Goal: Check status

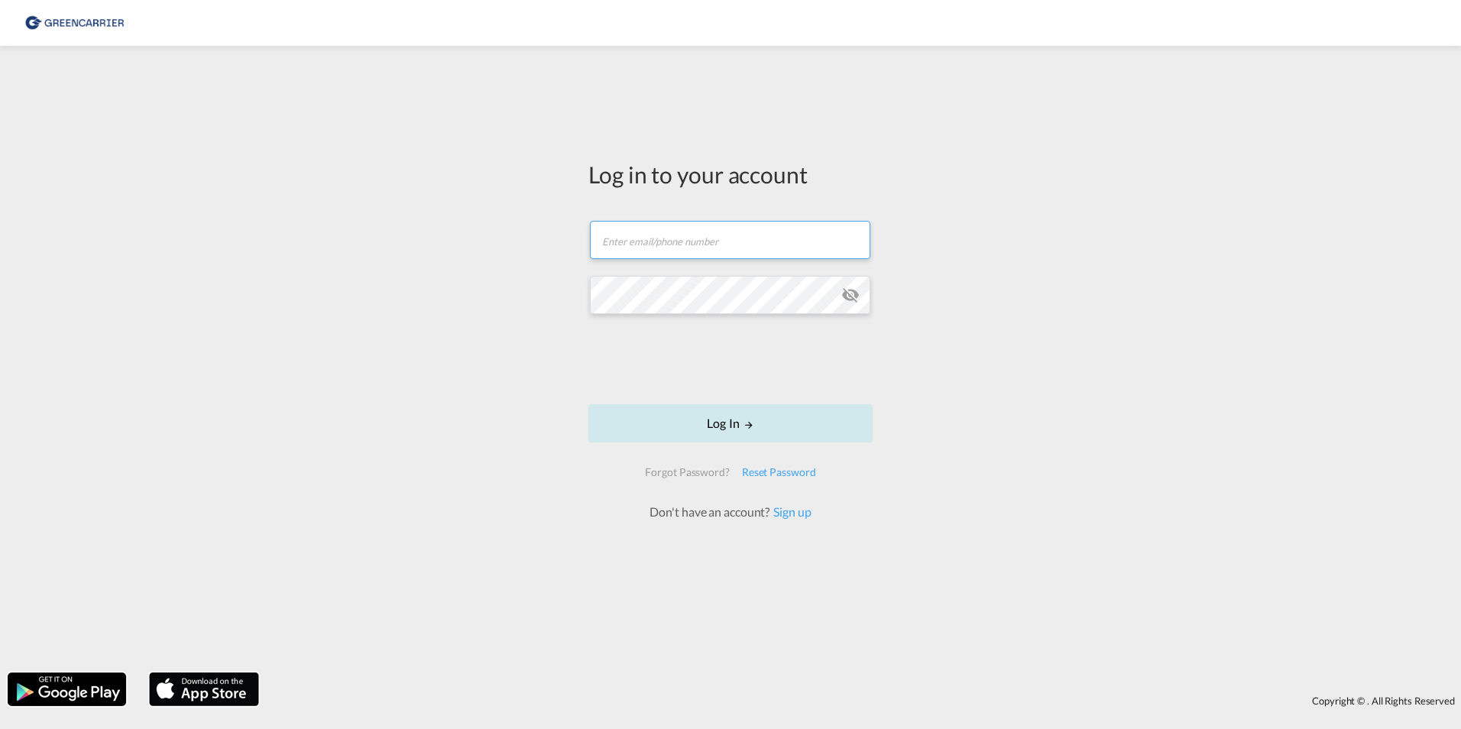
type input "[PERSON_NAME][EMAIL_ADDRESS][PERSON_NAME][DOMAIN_NAME]"
click at [719, 420] on button "Log In" at bounding box center [730, 423] width 284 height 38
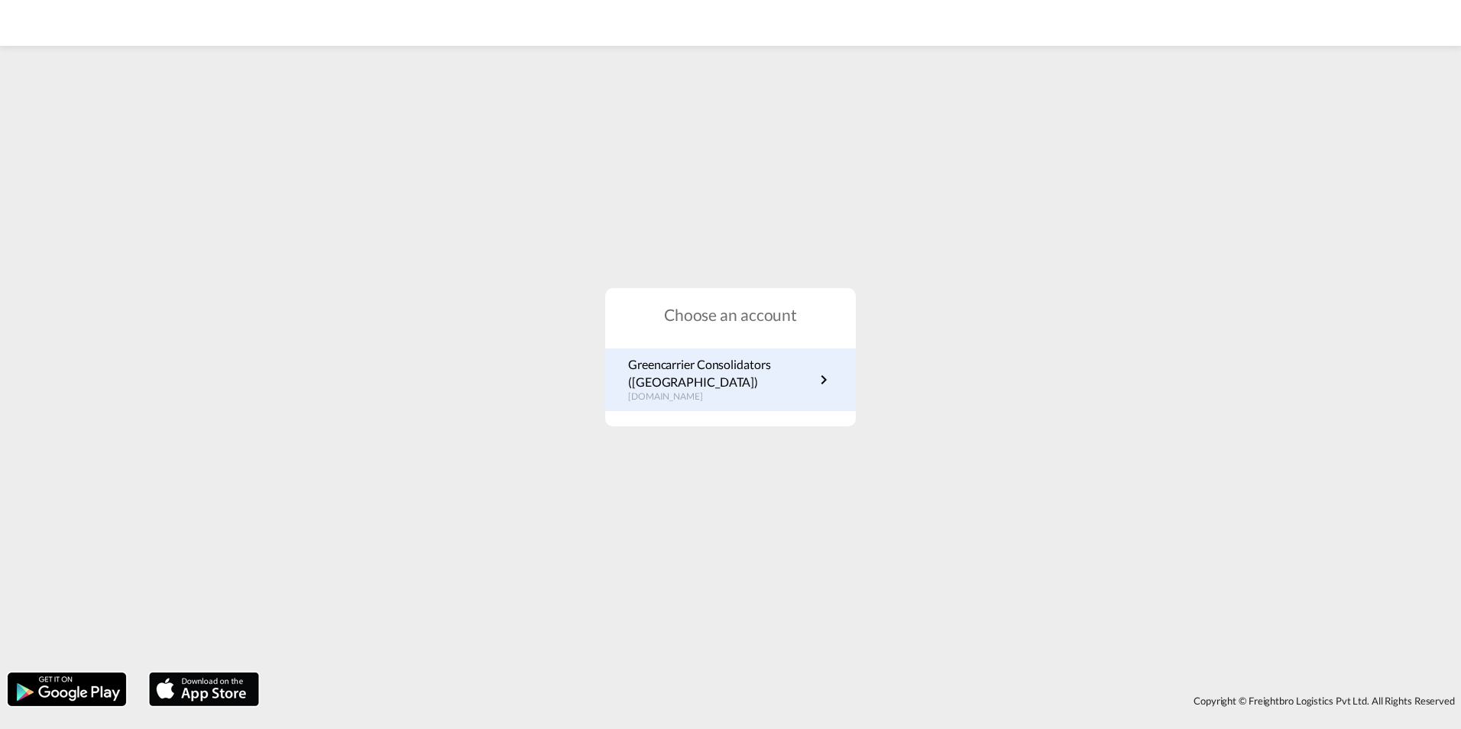
click at [734, 380] on p "Greencarrier Consolidators ([GEOGRAPHIC_DATA])" at bounding box center [721, 373] width 186 height 34
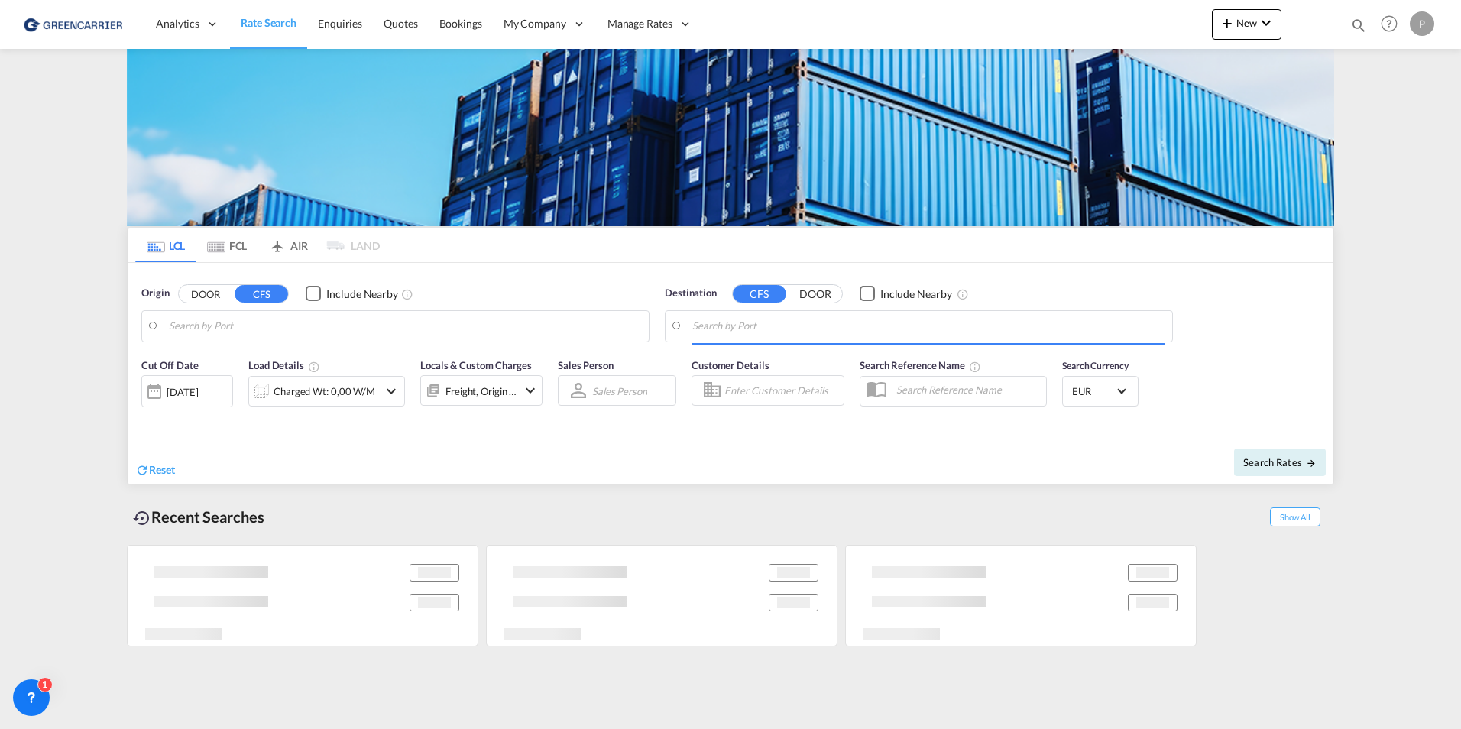
type input "[GEOGRAPHIC_DATA], [GEOGRAPHIC_DATA]"
type input "[GEOGRAPHIC_DATA], THBKK"
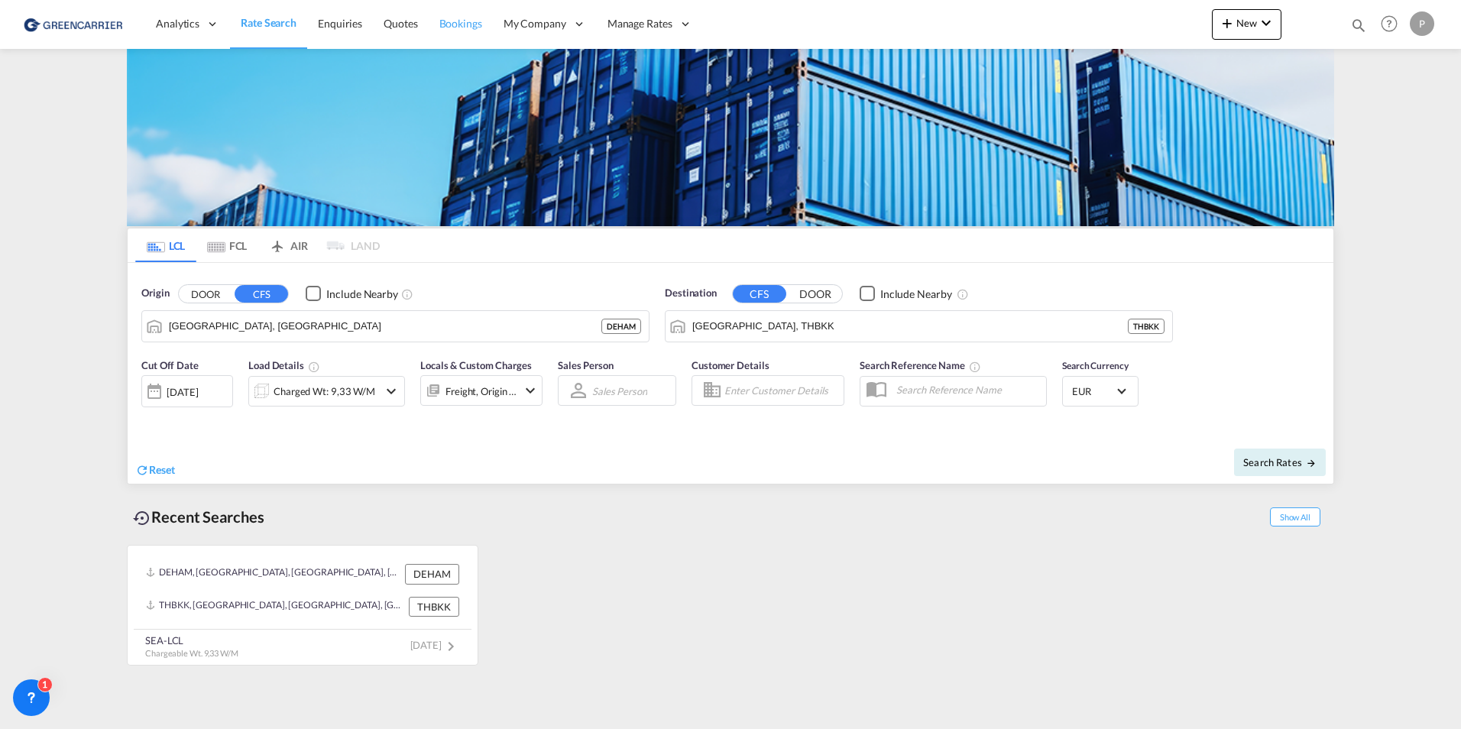
click at [429, 21] on link "Bookings" at bounding box center [461, 24] width 64 height 50
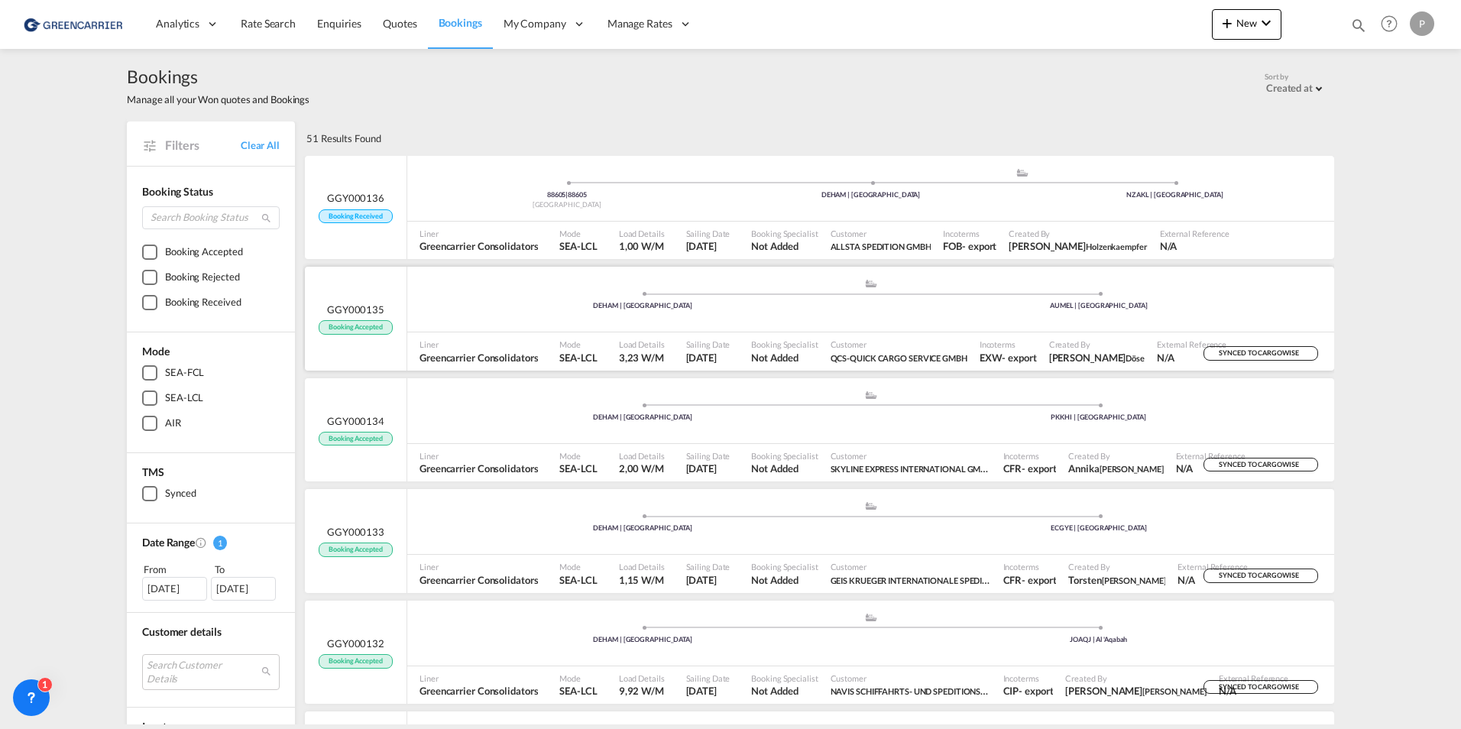
click at [818, 316] on div ".a{fill:#aaa8ad;} .a{fill:#aaa8ad;} DEHAM | Hamburg AUMEL | Melbourne" at bounding box center [870, 301] width 927 height 46
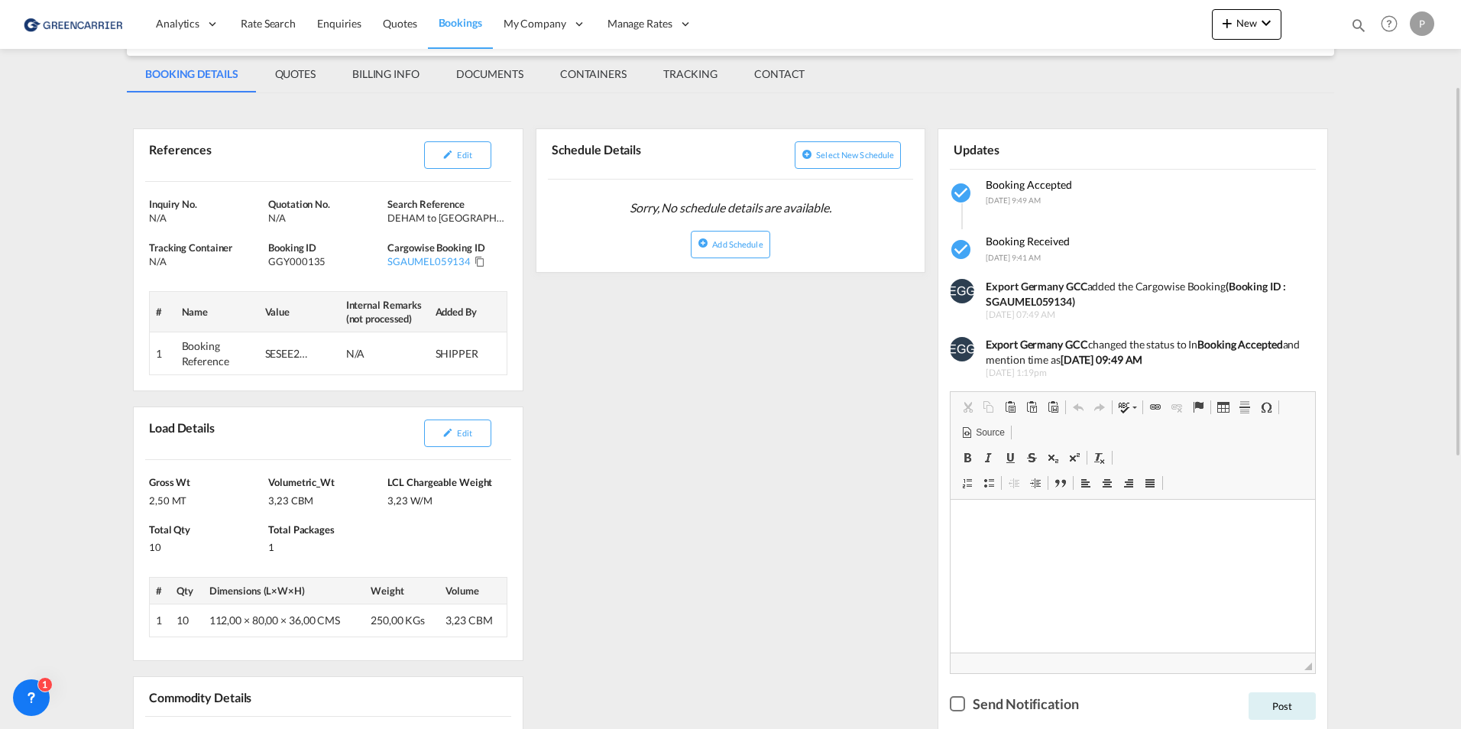
scroll to position [92, 0]
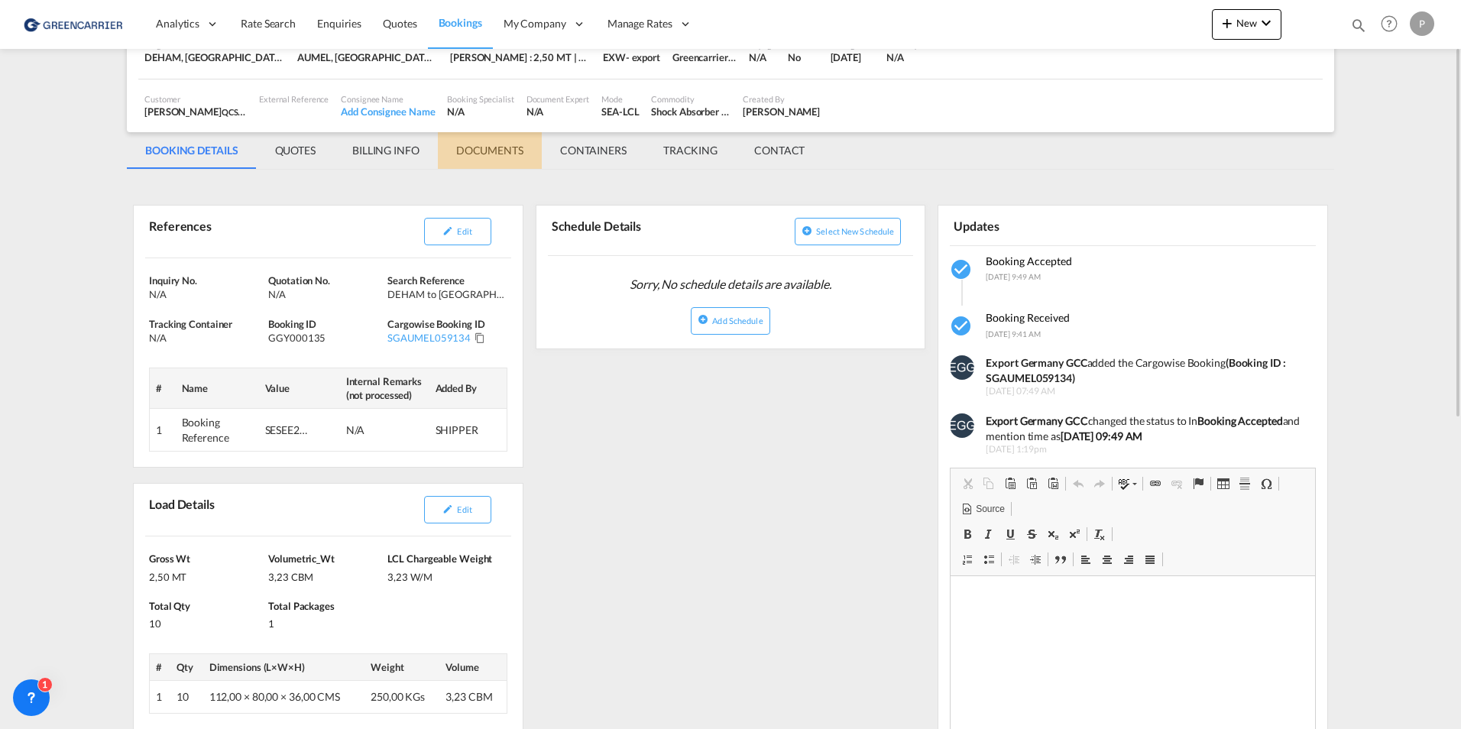
click at [498, 154] on md-tab-item "DOCUMENTS" at bounding box center [490, 150] width 104 height 37
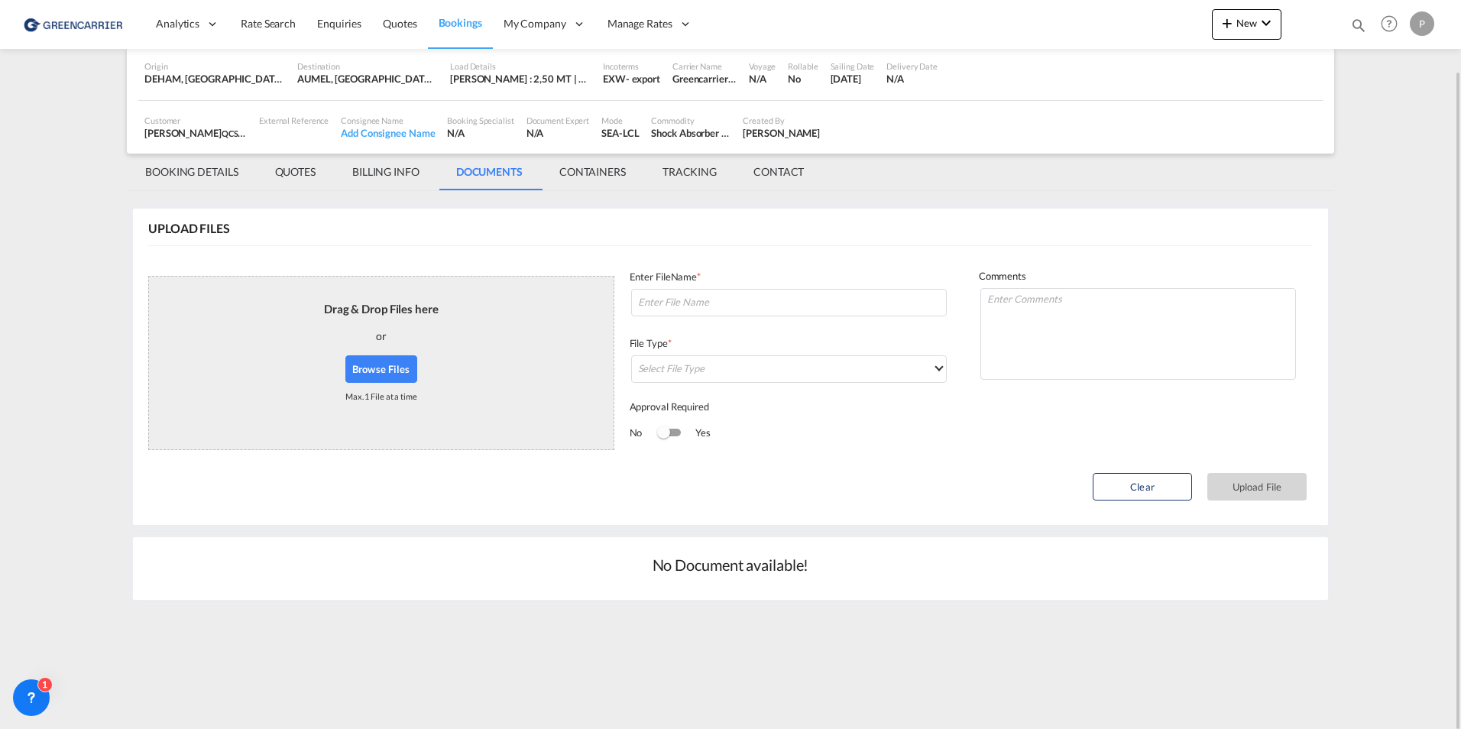
scroll to position [0, 0]
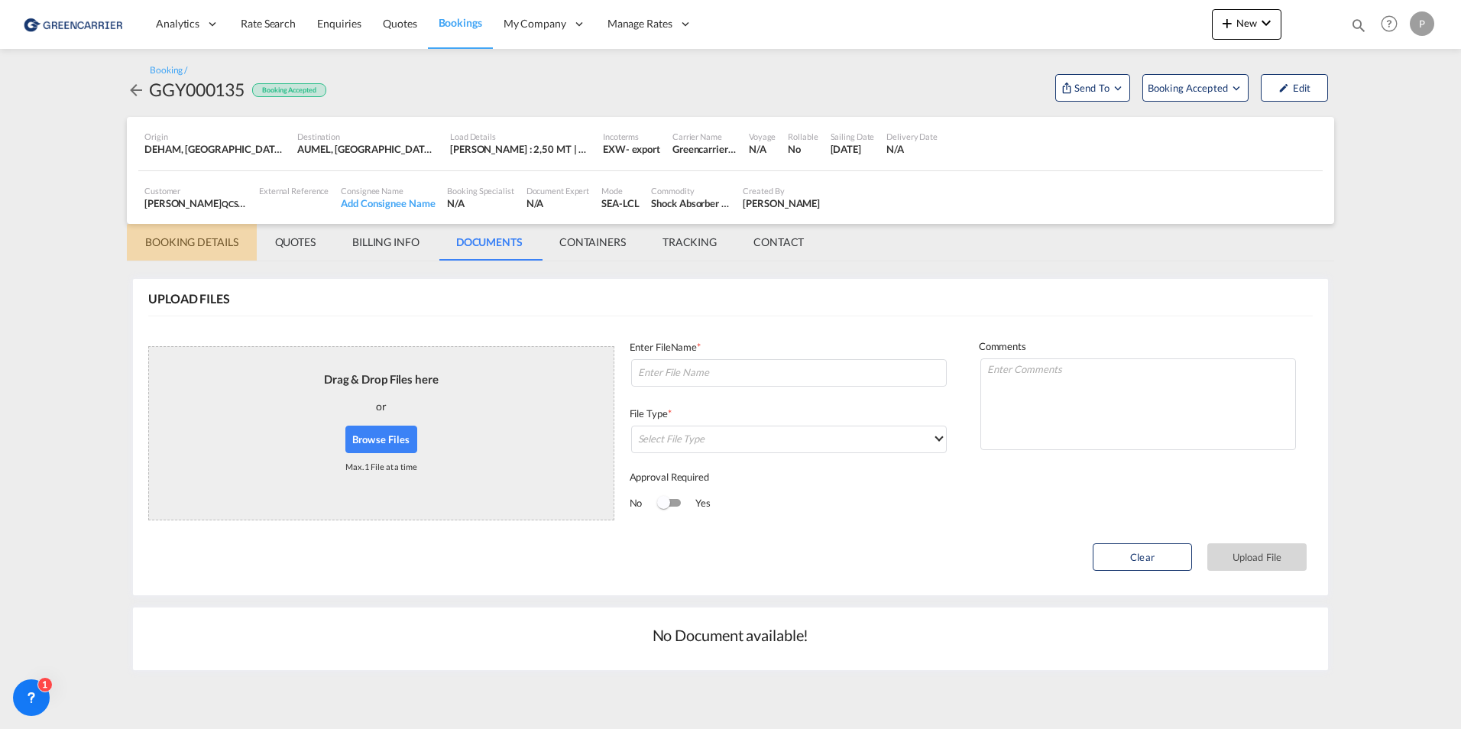
click at [225, 242] on md-tab-item "BOOKING DETAILS" at bounding box center [192, 242] width 130 height 37
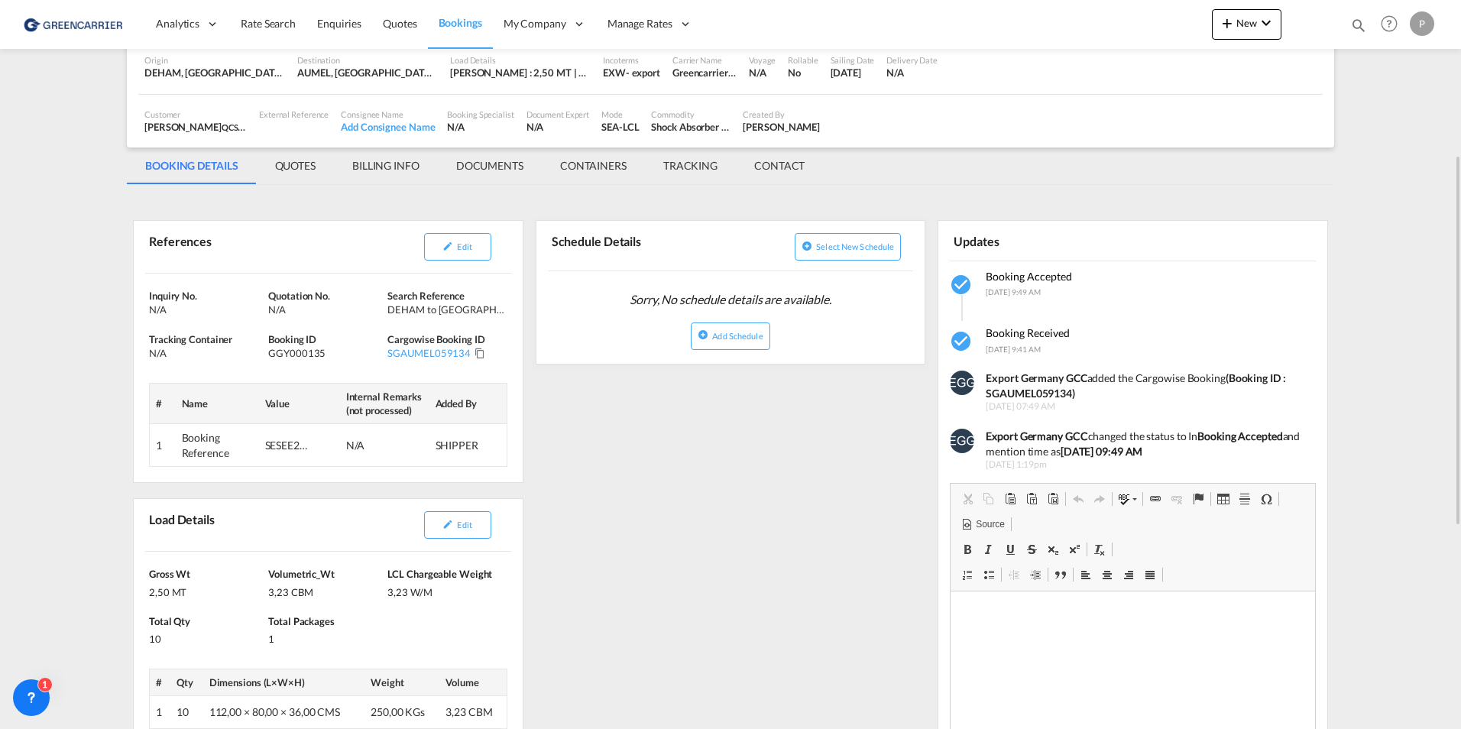
scroll to position [153, 0]
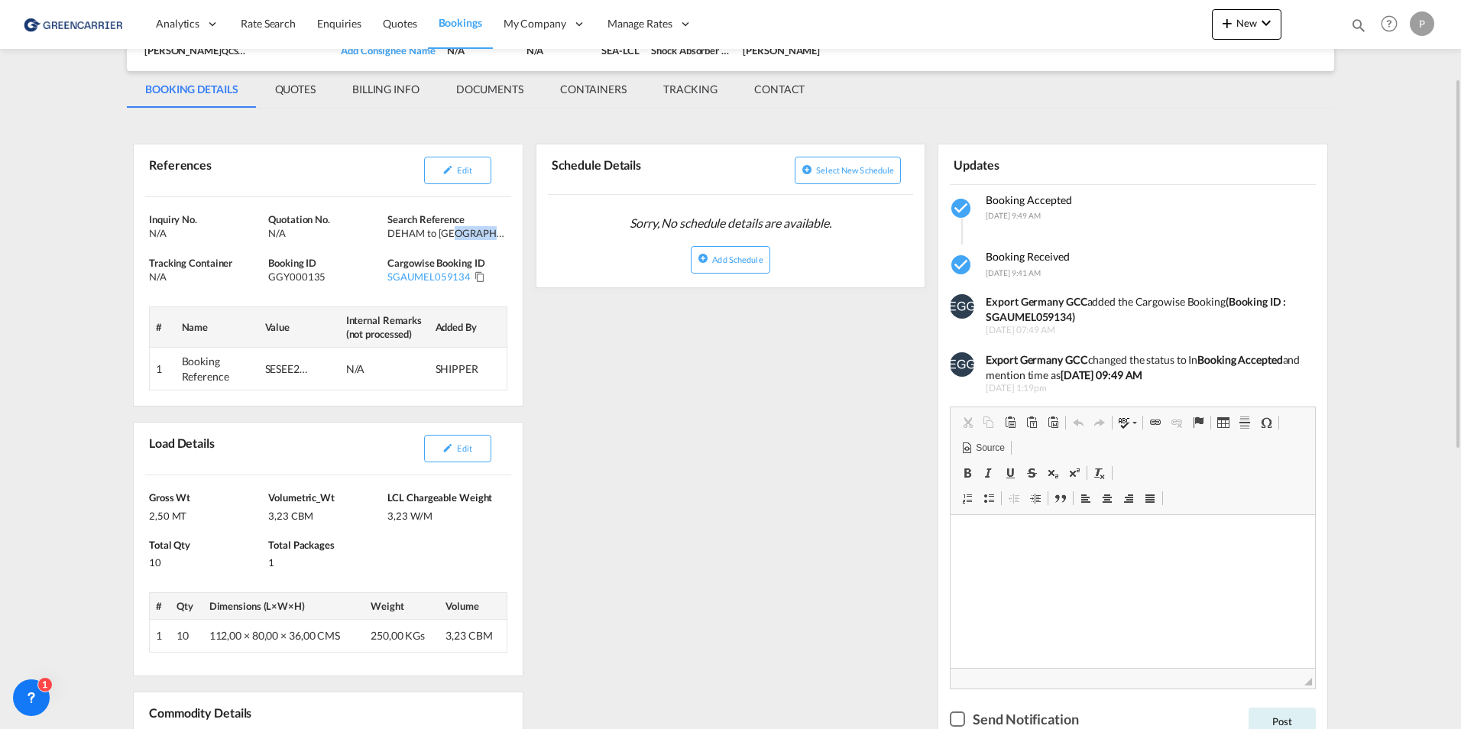
drag, startPoint x: 459, startPoint y: 236, endPoint x: 506, endPoint y: 236, distance: 47.4
click at [506, 236] on div "Search Reference DEHAM to AUMEL/ 12 October, 2025" at bounding box center [446, 226] width 119 height 28
drag, startPoint x: 506, startPoint y: 236, endPoint x: 525, endPoint y: 351, distance: 116.2
click at [525, 351] on div "References Edit Inquiry No. N/A Quotation No. N/A Search Reference DEHAM to AUM…" at bounding box center [328, 678] width 403 height 1112
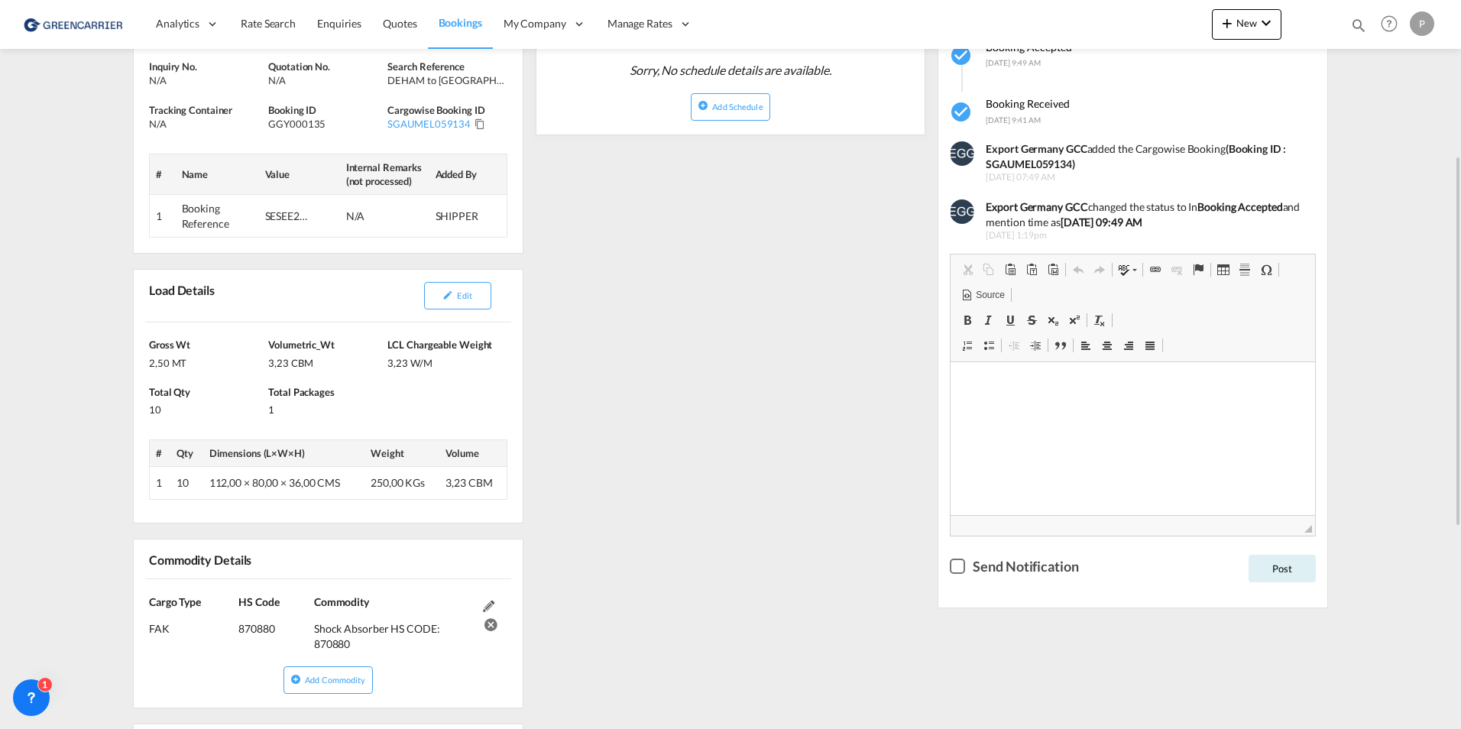
scroll to position [382, 0]
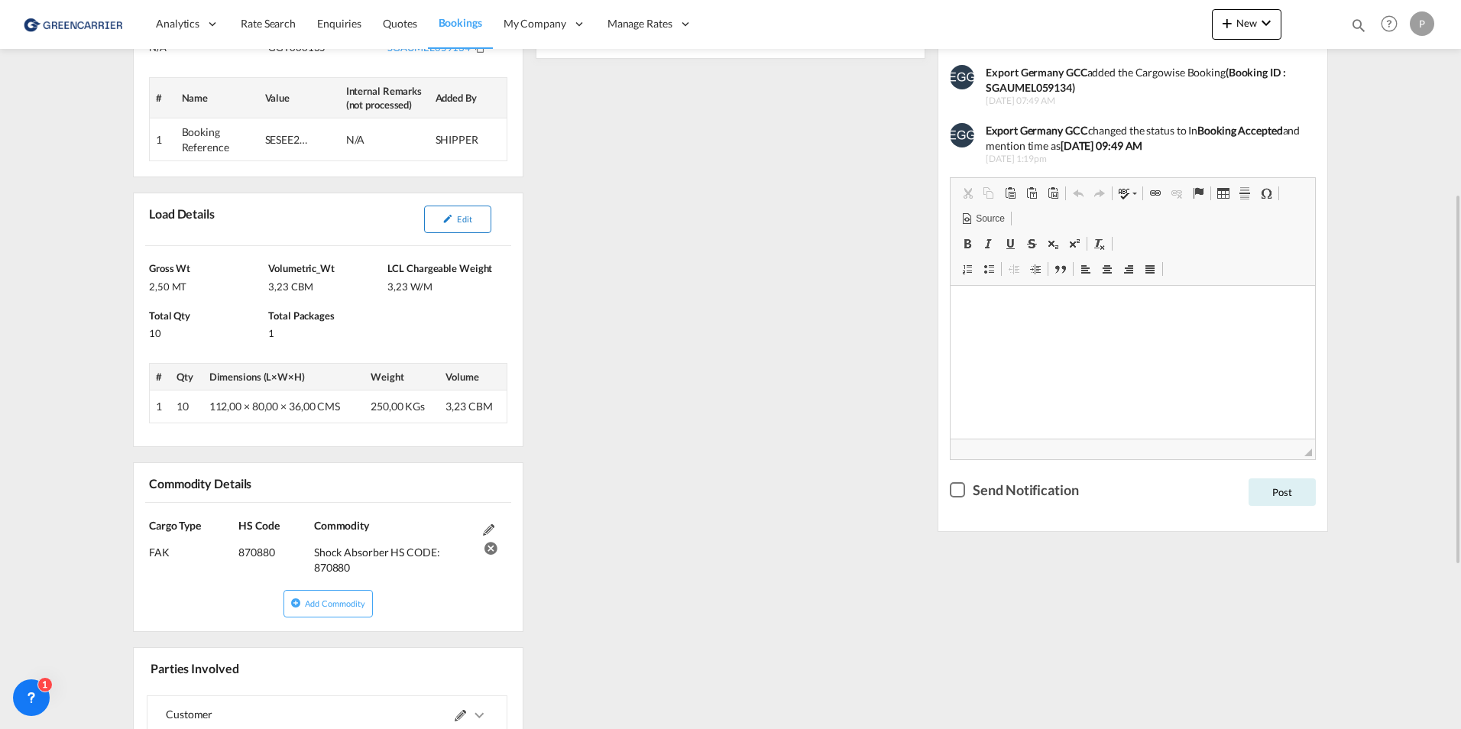
click at [445, 220] on md-icon "icon-pencil" at bounding box center [447, 218] width 11 height 11
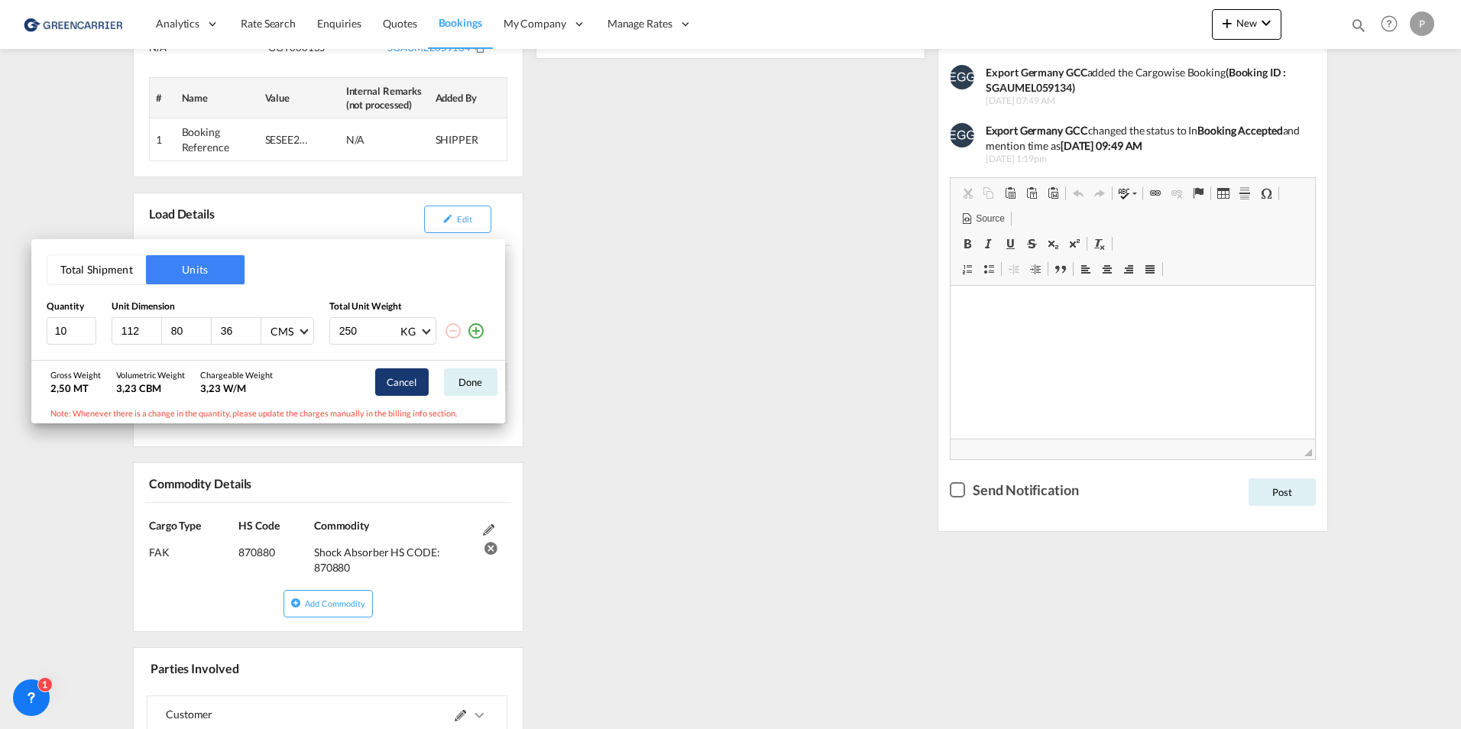
click at [393, 385] on button "Cancel" at bounding box center [401, 382] width 53 height 28
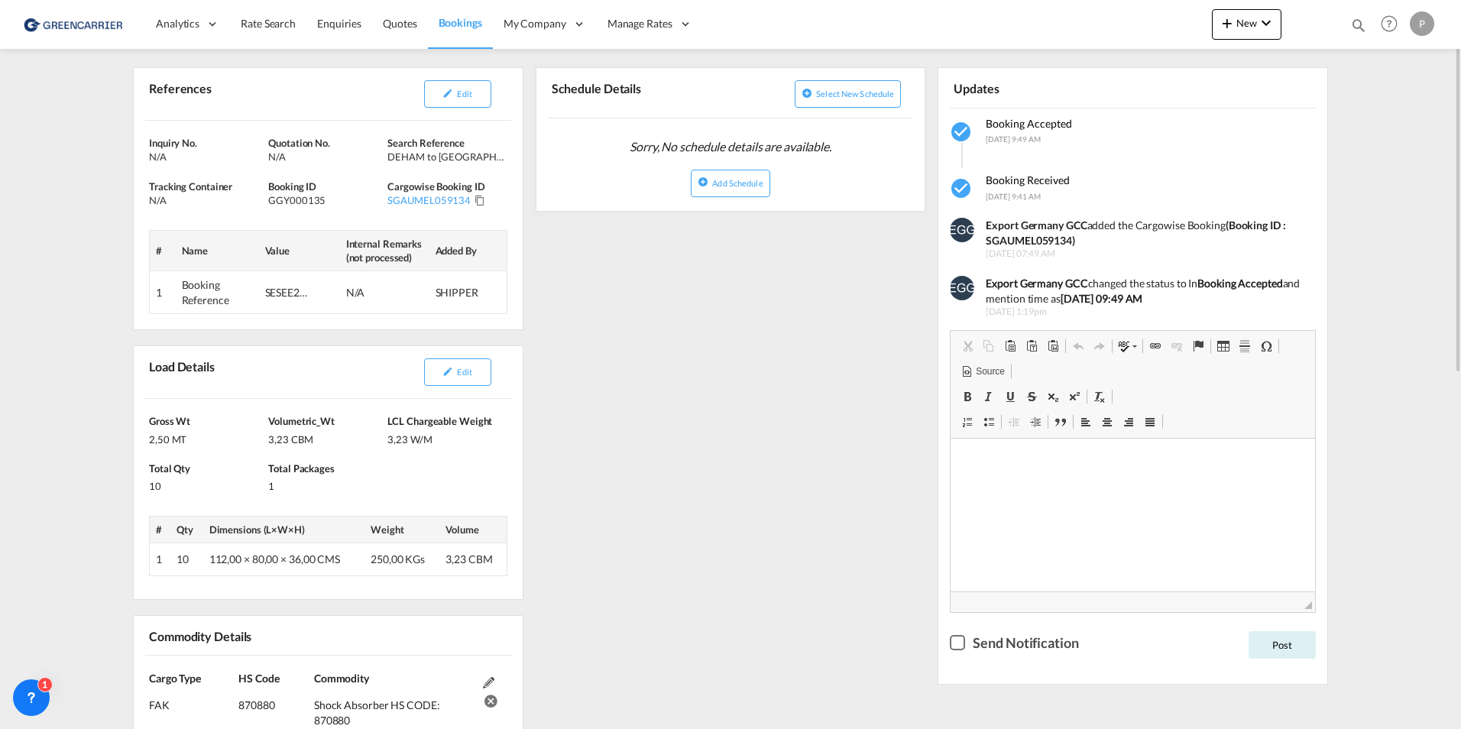
scroll to position [153, 0]
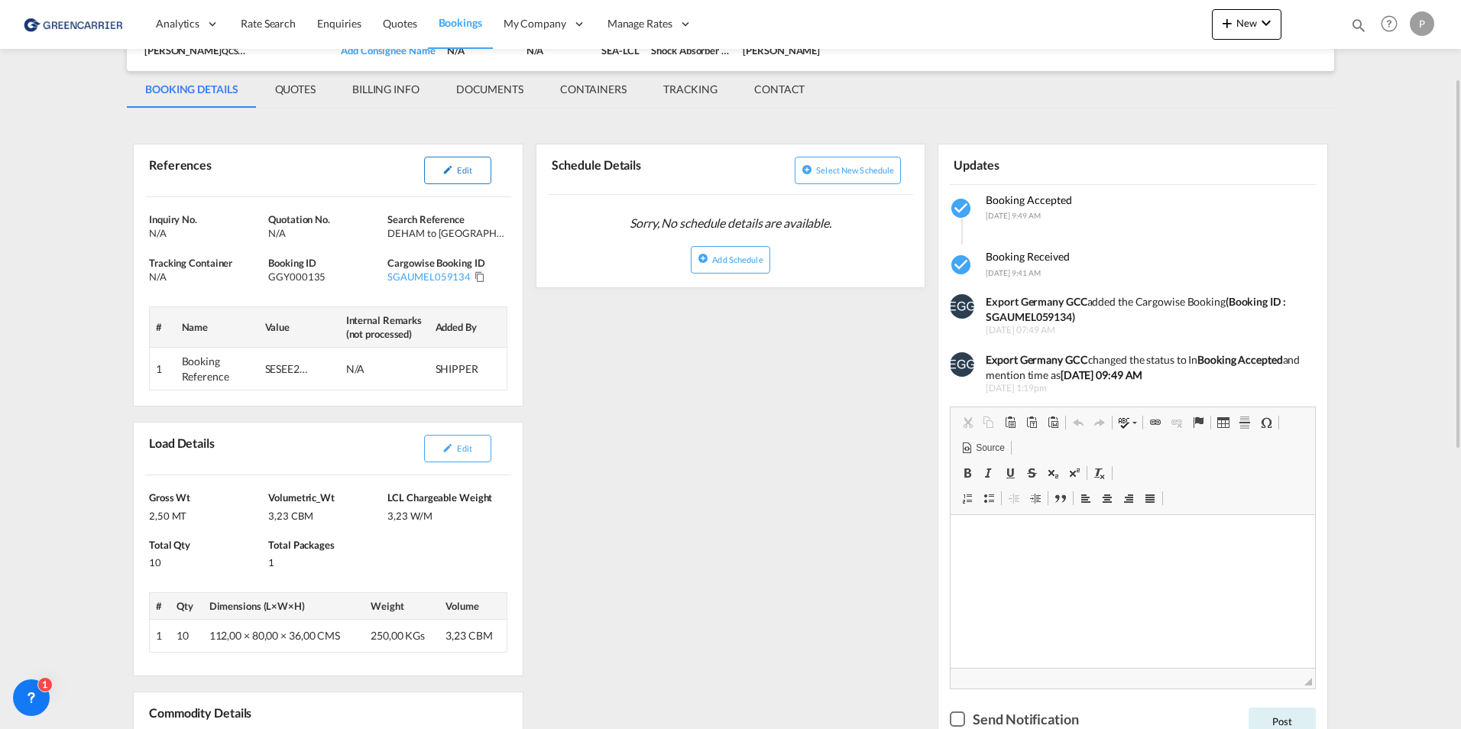
click at [441, 176] on button "Edit" at bounding box center [457, 171] width 67 height 28
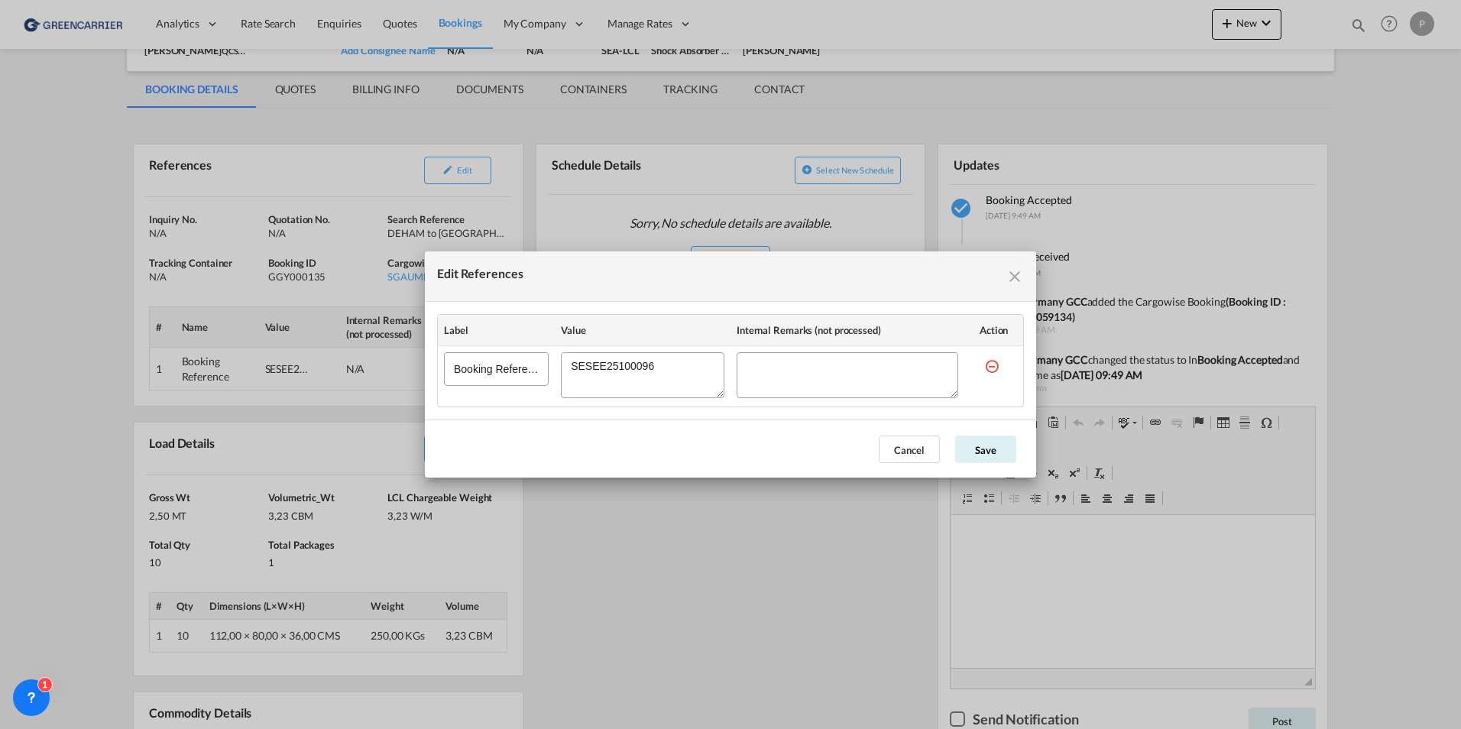
click at [1017, 277] on md-icon "icon-close fg-AAA8AD cursor" at bounding box center [1015, 276] width 18 height 18
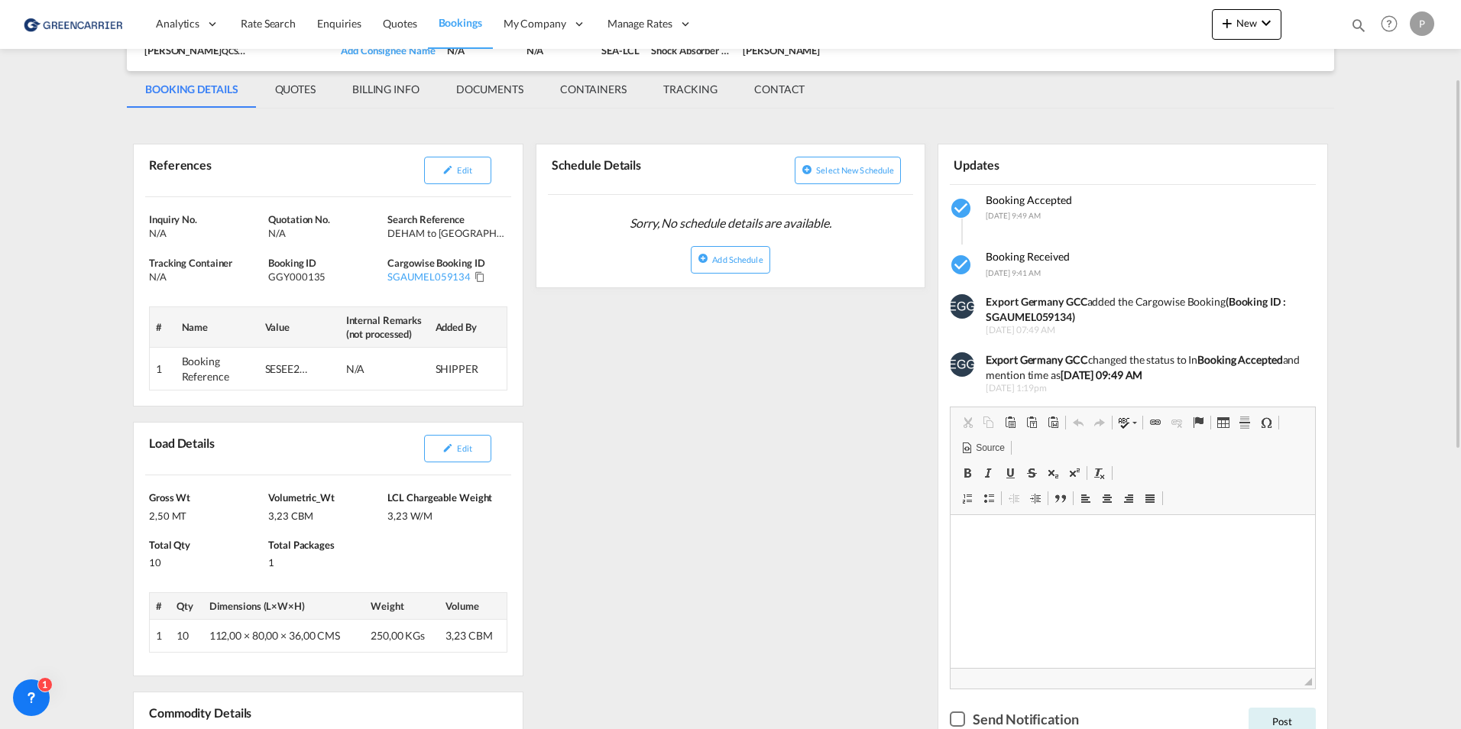
click at [478, 280] on md-icon "Click to Copy" at bounding box center [480, 276] width 11 height 11
drag, startPoint x: 389, startPoint y: 275, endPoint x: 467, endPoint y: 275, distance: 78.0
click at [467, 275] on div "SGAUMEL059134" at bounding box center [428, 277] width 83 height 14
copy div "SGAUMEL059134"
